Goal: Information Seeking & Learning: Learn about a topic

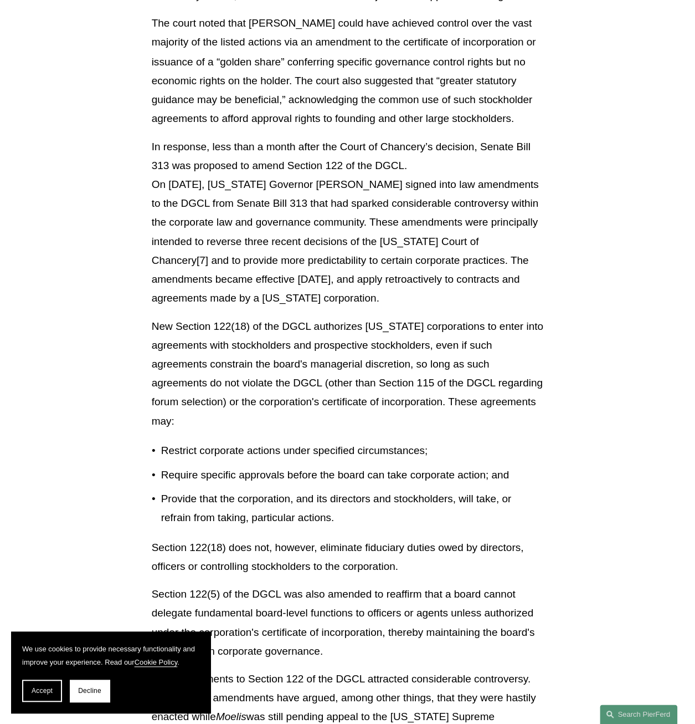
scroll to position [981, 0]
drag, startPoint x: 434, startPoint y: 424, endPoint x: 362, endPoint y: 298, distance: 145.7
drag, startPoint x: 362, startPoint y: 298, endPoint x: 275, endPoint y: 299, distance: 86.4
click at [275, 299] on p "In response, less than a month after the Court of Chancery’s decision, Senate B…" at bounding box center [348, 221] width 392 height 171
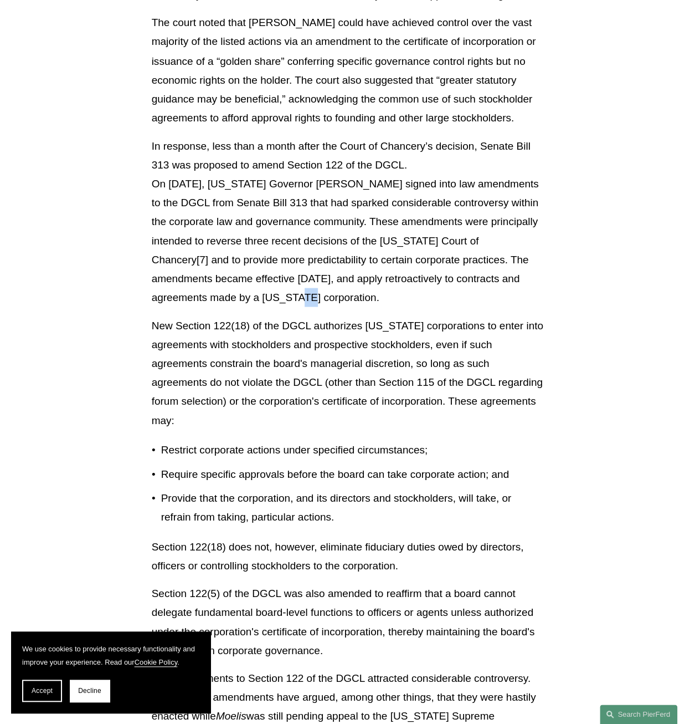
click at [275, 299] on p "In response, less than a month after the Court of Chancery’s decision, Senate B…" at bounding box center [348, 221] width 392 height 171
click at [245, 342] on p "New Section 122(18) of the DGCL authorizes [US_STATE] corporations to enter int…" at bounding box center [348, 373] width 392 height 114
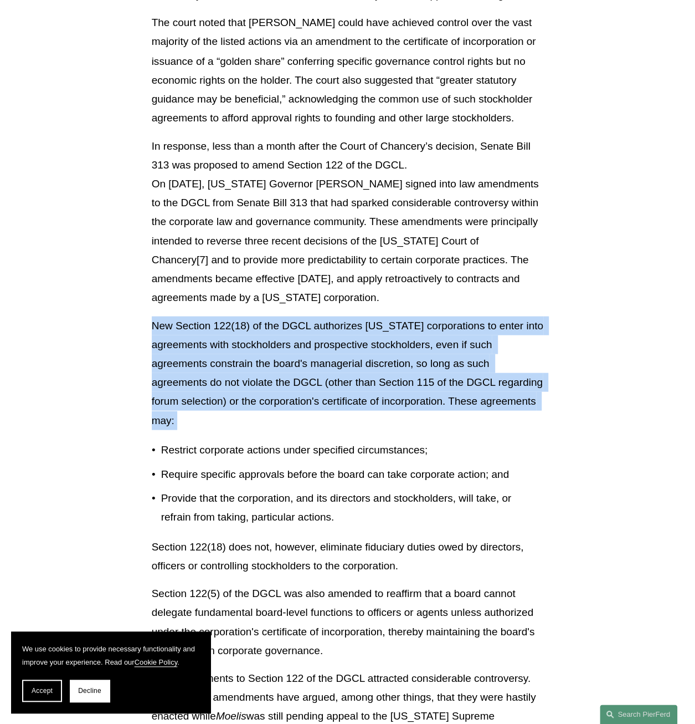
click at [245, 342] on p "New Section 122(18) of the DGCL authorizes [US_STATE] corporations to enter int…" at bounding box center [348, 373] width 392 height 114
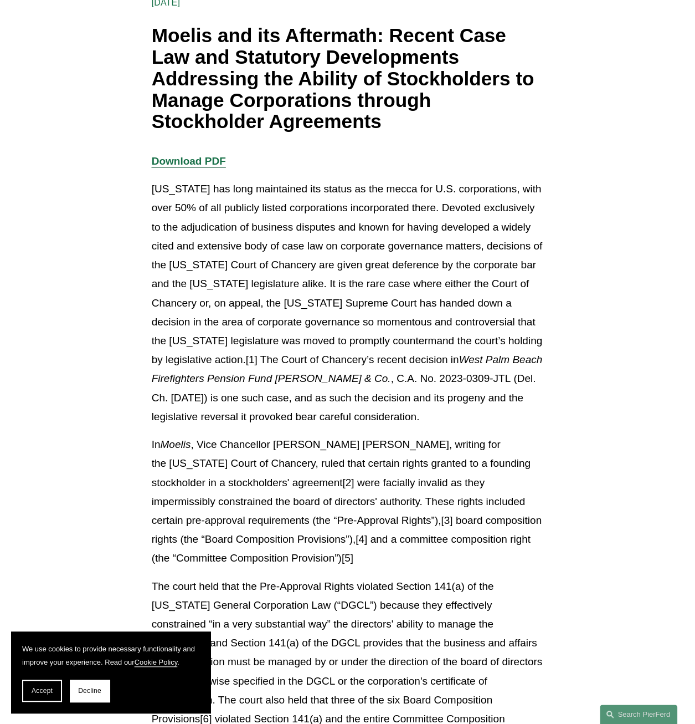
scroll to position [175, 0]
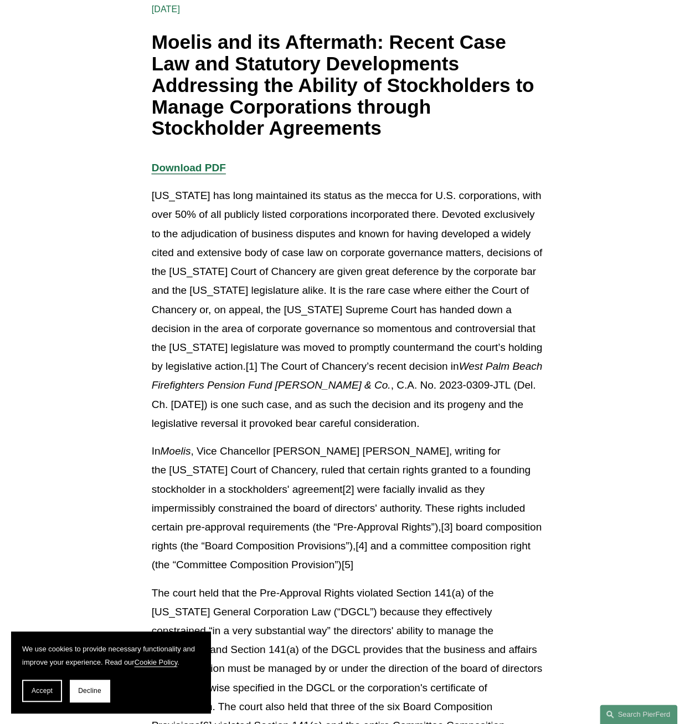
drag, startPoint x: 284, startPoint y: 374, endPoint x: 252, endPoint y: 346, distance: 42.8
click at [252, 346] on p "[US_STATE] has long maintained its status as the mecca for U.S. corporations, w…" at bounding box center [348, 309] width 392 height 247
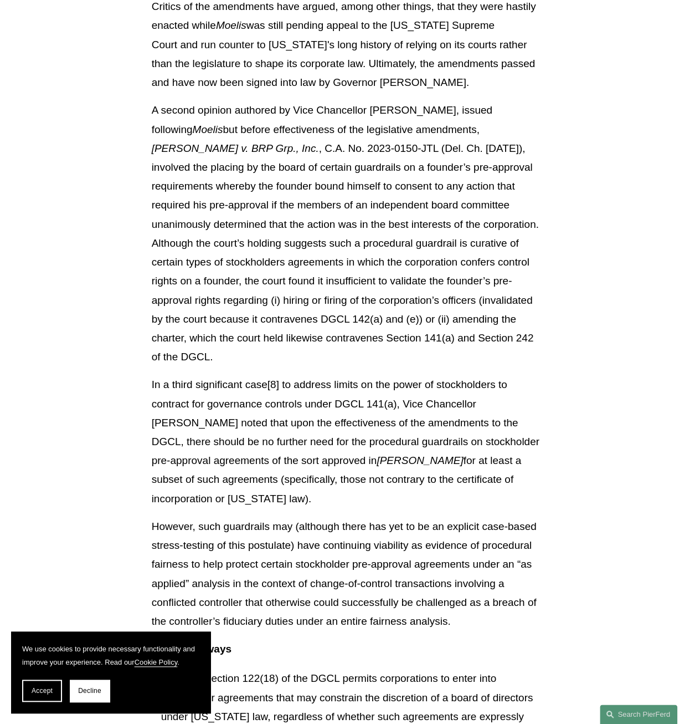
scroll to position [1672, 0]
click at [112, 434] on article "Back to Insights Moelis and its Aftermath: Recent Case Law and Statutory Develo…" at bounding box center [347, 567] width 695 height 4287
